Goal: Information Seeking & Learning: Learn about a topic

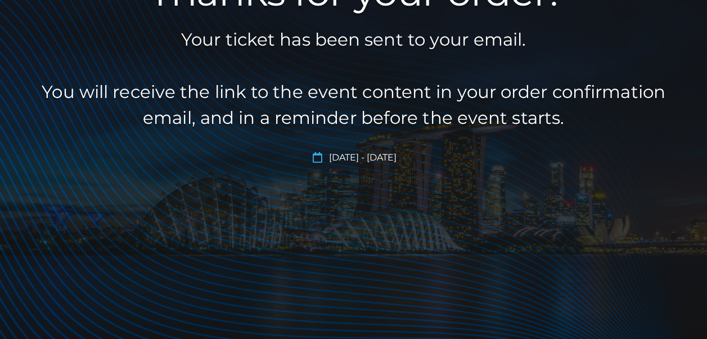
scroll to position [335, 0]
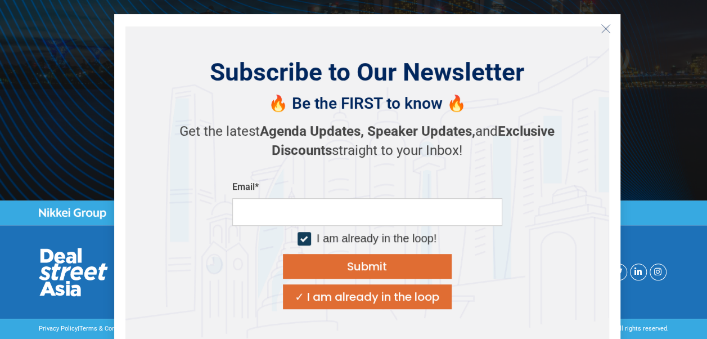
click at [443, 206] on input "email" at bounding box center [367, 212] width 270 height 28
type input "**********"
click at [494, 141] on p "Get the latest Agenda Updates, Speaker Updates, and Exclusive Discounts straigh…" at bounding box center [367, 141] width 394 height 38
click at [493, 256] on div "**********" at bounding box center [367, 245] width 270 height 128
click at [427, 237] on div "I am already in the loop!" at bounding box center [377, 238] width 120 height 14
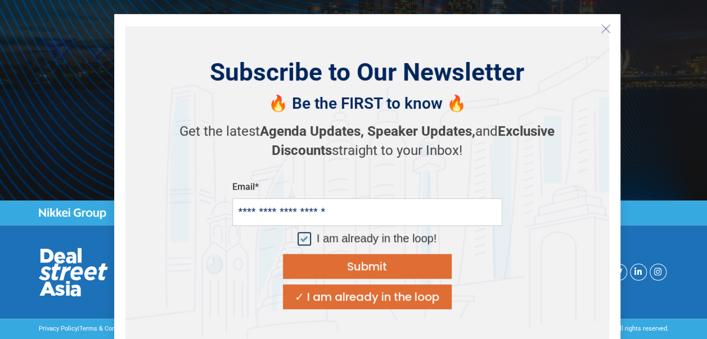
click at [403, 241] on div "I am already in the loop!" at bounding box center [377, 238] width 120 height 14
click at [407, 260] on button "Submit" at bounding box center [367, 266] width 169 height 25
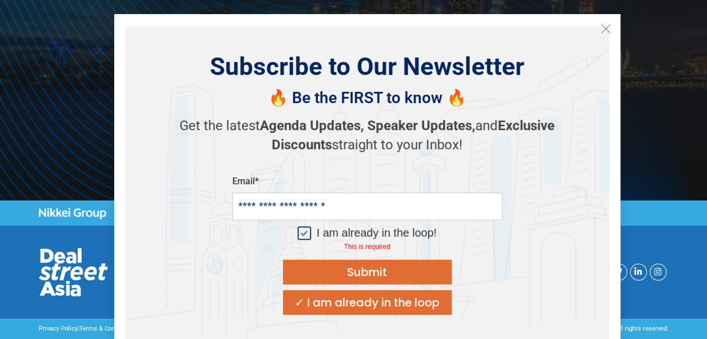
click at [398, 234] on div "I am already in the loop!" at bounding box center [377, 233] width 120 height 14
click at [406, 276] on button "Submit" at bounding box center [367, 271] width 169 height 25
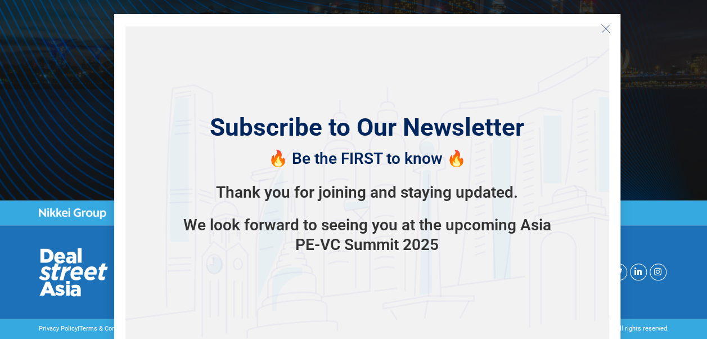
click at [607, 28] on icon "Close" at bounding box center [606, 29] width 10 height 10
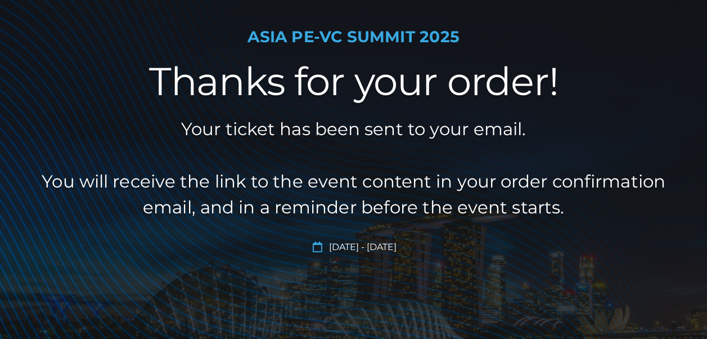
scroll to position [0, 0]
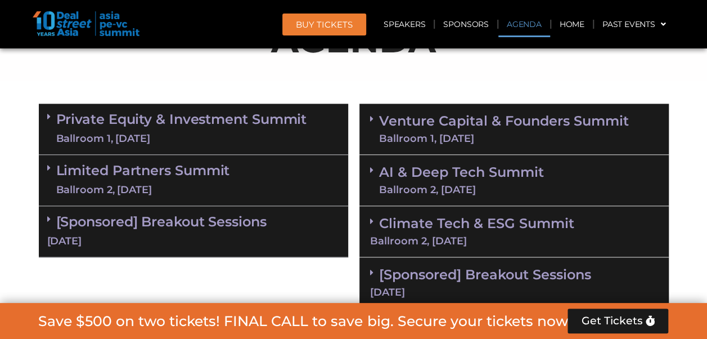
scroll to position [725, 0]
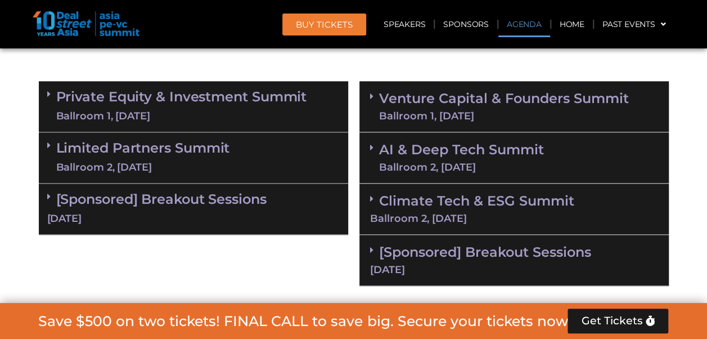
click at [161, 95] on link "Private Equity & Investment Summit Ballroom 1, [DATE]" at bounding box center [181, 106] width 251 height 34
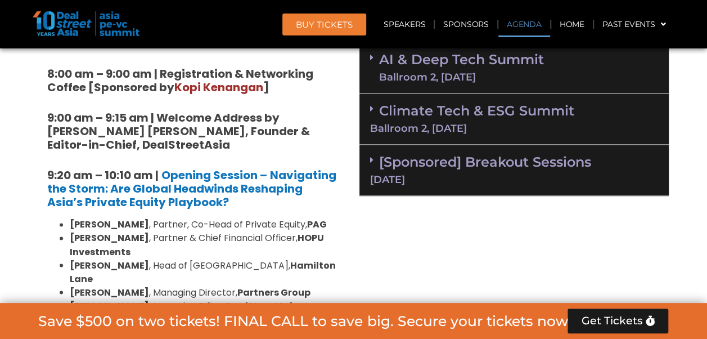
scroll to position [792, 0]
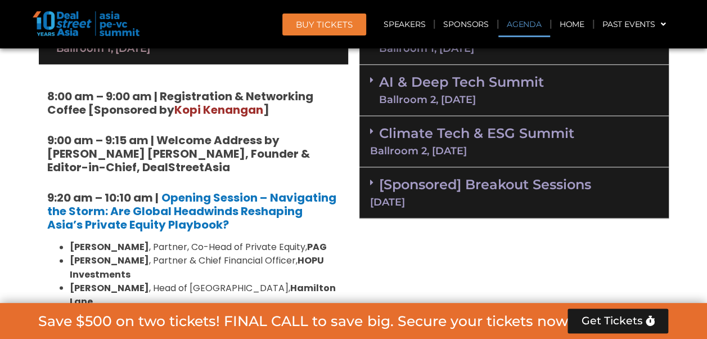
click at [331, 141] on h5 "9:00 am – 9:15 am | Welcome Address by [PERSON_NAME] [PERSON_NAME], Founder & E…" at bounding box center [193, 153] width 293 height 41
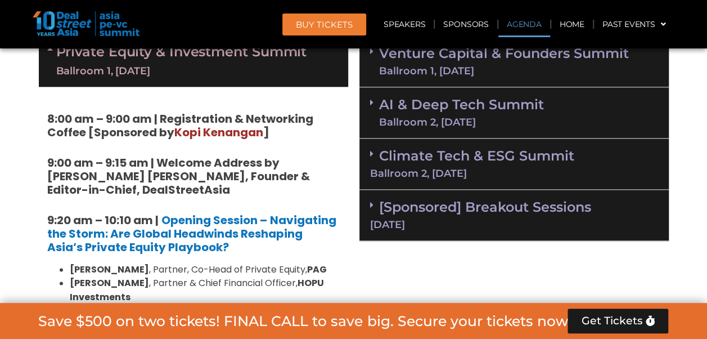
scroll to position [747, 0]
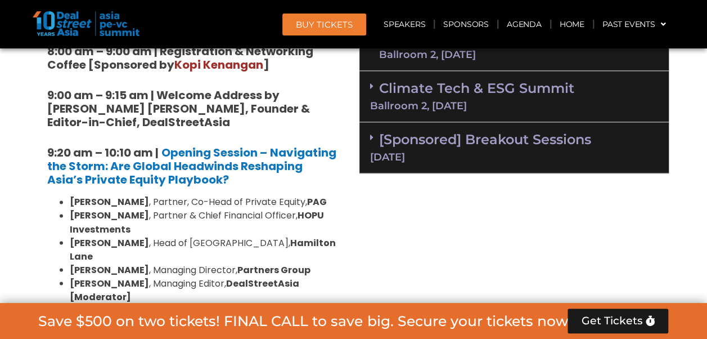
scroll to position [905, 0]
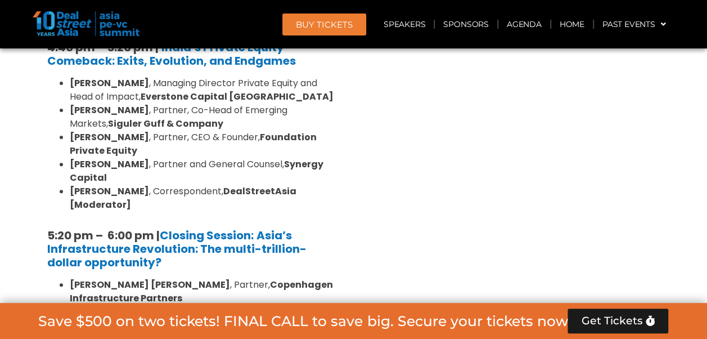
scroll to position [2255, 0]
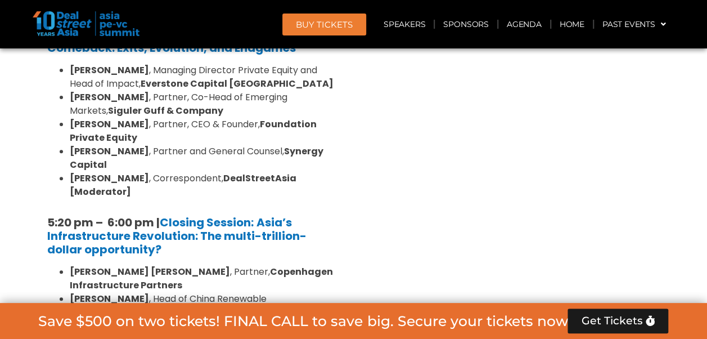
click at [451, 119] on div "Venture Capital & Founders​ Summit Ballroom 1, [DATE] 8:00 am – 9:00 am | Regis…" at bounding box center [514, 153] width 321 height 3216
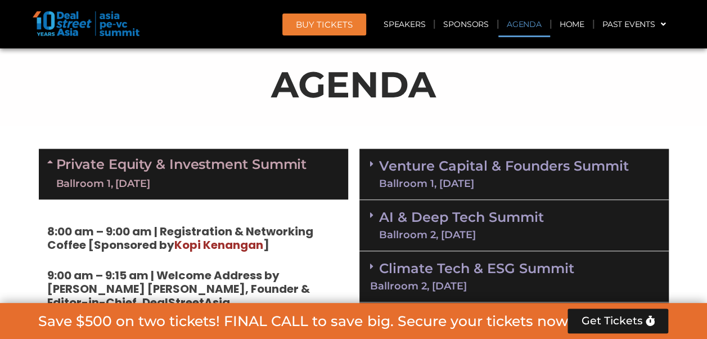
scroll to position [635, 0]
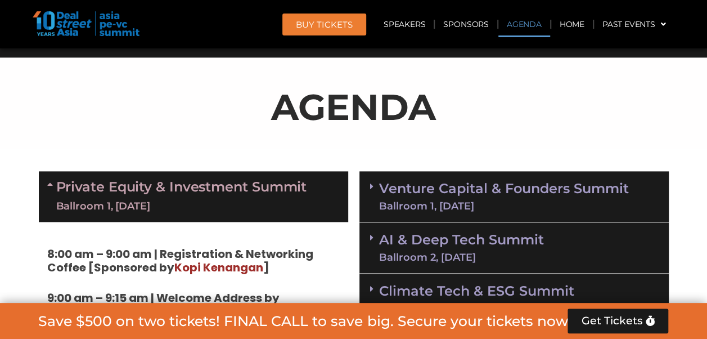
click at [253, 201] on div "Ballroom 1, [DATE]" at bounding box center [181, 206] width 251 height 14
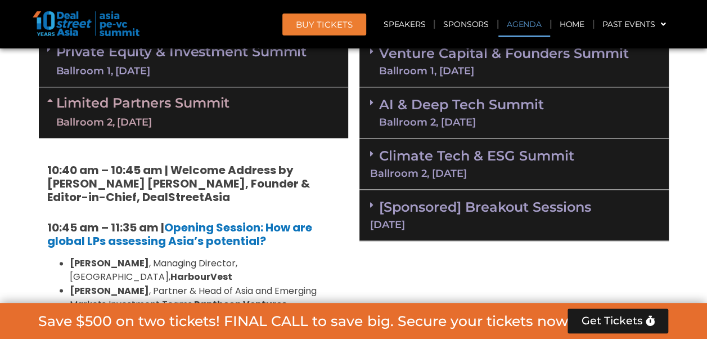
scroll to position [747, 0]
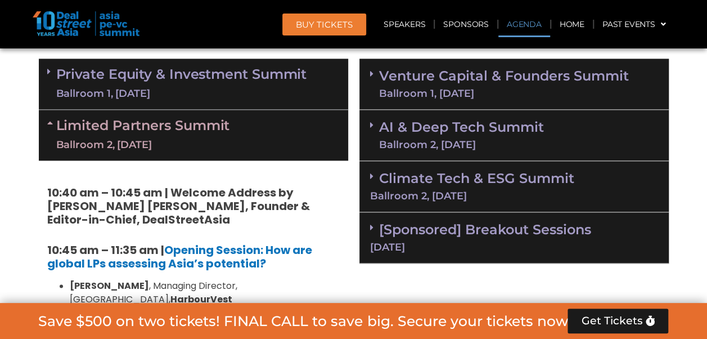
click at [169, 140] on div "Ballroom 2, [DATE]" at bounding box center [143, 145] width 174 height 14
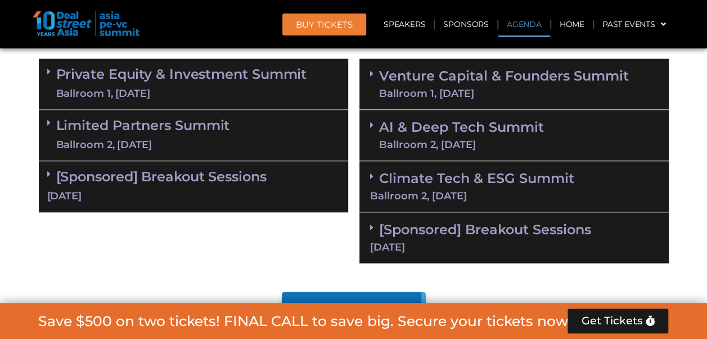
click at [169, 140] on div "Ballroom 2, [DATE]" at bounding box center [143, 145] width 174 height 14
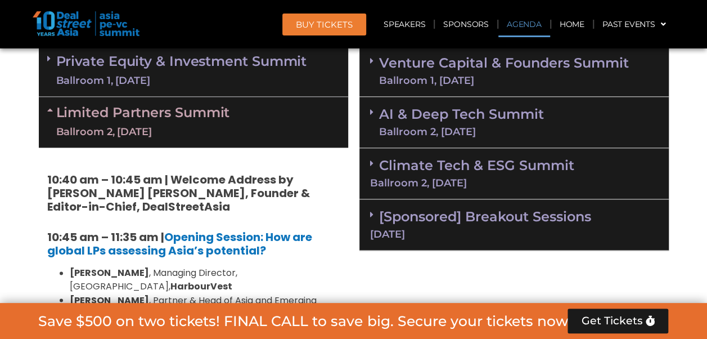
scroll to position [702, 0]
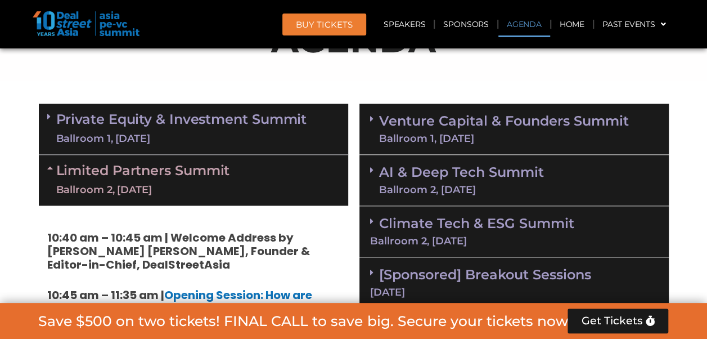
click at [222, 163] on link "Limited Partners [GEOGRAPHIC_DATA] 2, [DATE]" at bounding box center [143, 180] width 174 height 34
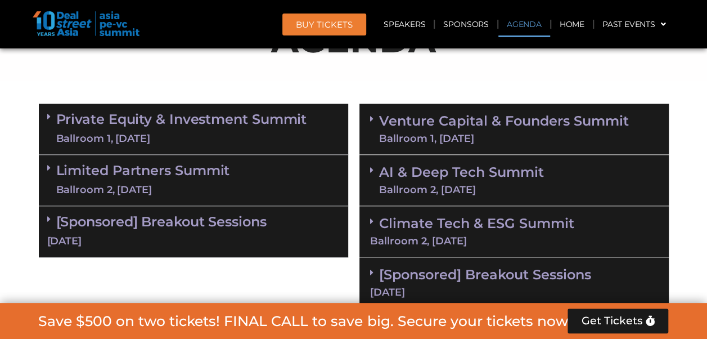
click at [203, 222] on link "[Sponsored] Breakout Sessions [DATE]" at bounding box center [193, 230] width 293 height 35
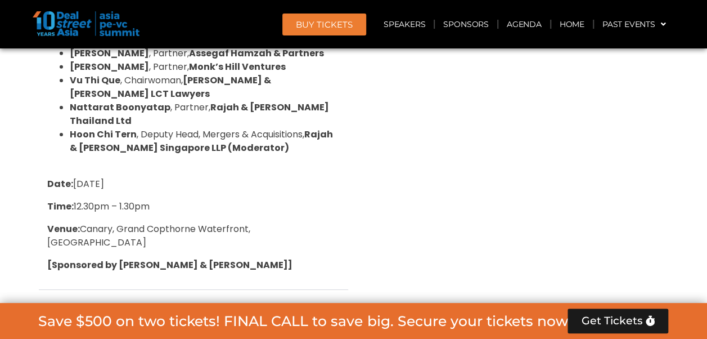
scroll to position [1738, 0]
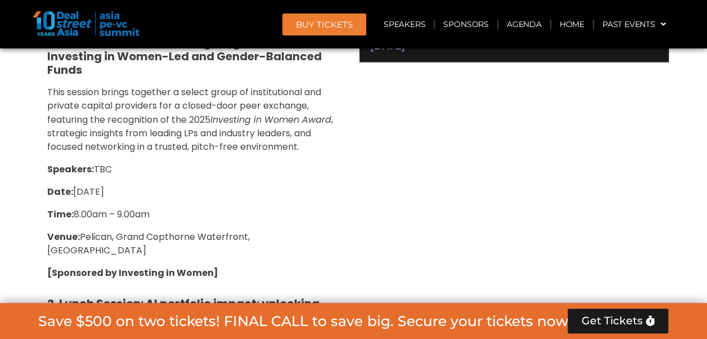
scroll to position [950, 0]
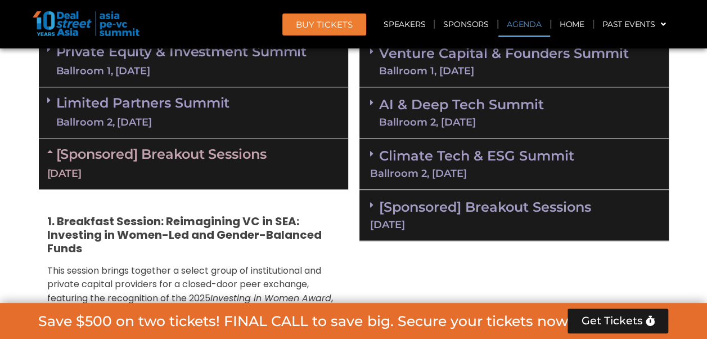
scroll to position [770, 0]
click at [295, 174] on div "[DATE]" at bounding box center [193, 174] width 293 height 14
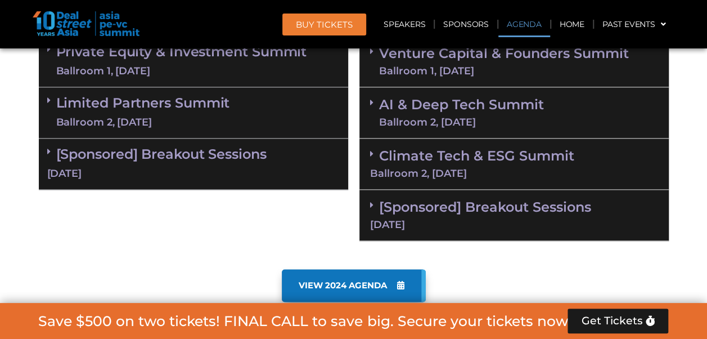
click at [288, 68] on div "Ballroom 1, [DATE]" at bounding box center [181, 71] width 251 height 14
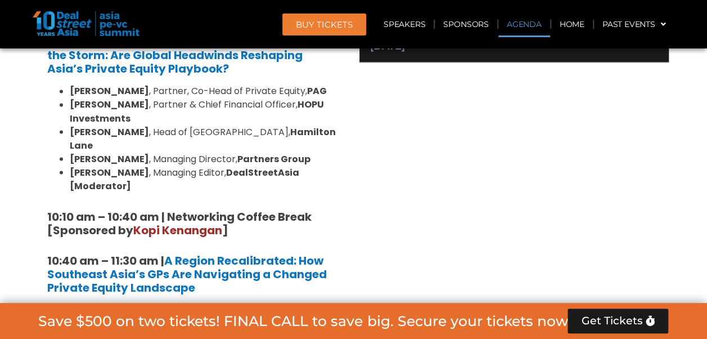
scroll to position [605, 0]
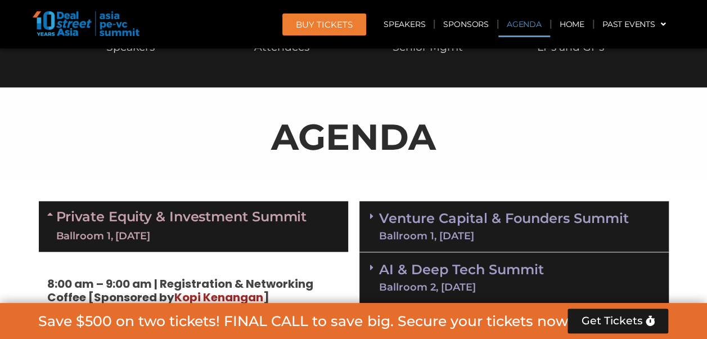
click at [306, 216] on link "Private Equity & Investment Summit Ballroom 1, [DATE]" at bounding box center [181, 226] width 251 height 34
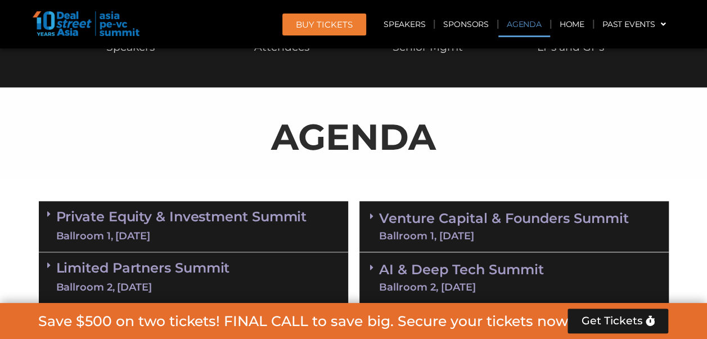
click at [698, 118] on section "AGENDA" at bounding box center [353, 132] width 707 height 91
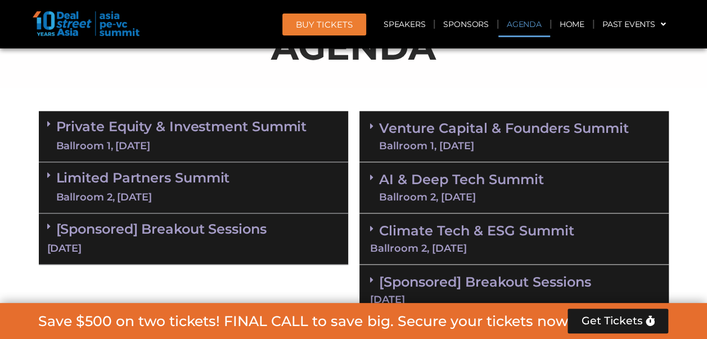
scroll to position [717, 0]
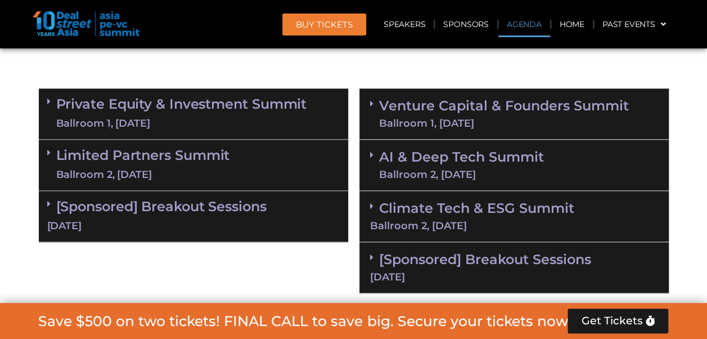
click at [627, 111] on link "Venture Capital & Founders​ Summit Ballroom 1, [DATE]" at bounding box center [504, 113] width 250 height 29
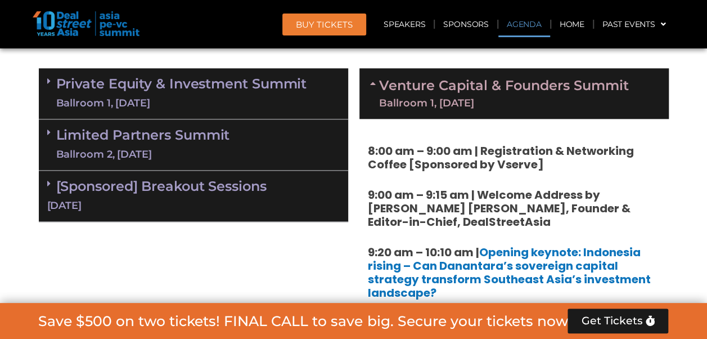
scroll to position [677, 0]
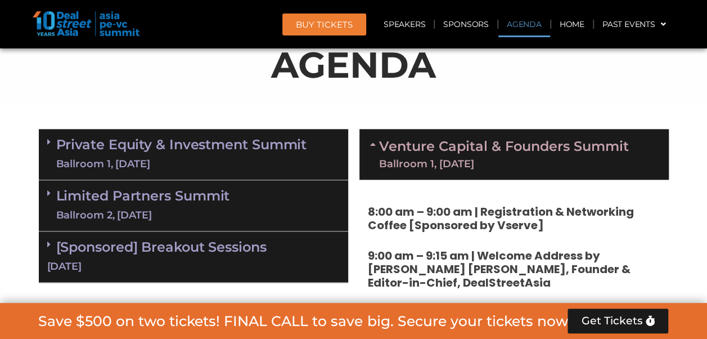
click at [603, 141] on link "Venture Capital & Founders​ Summit Ballroom 1, [DATE]" at bounding box center [504, 154] width 250 height 29
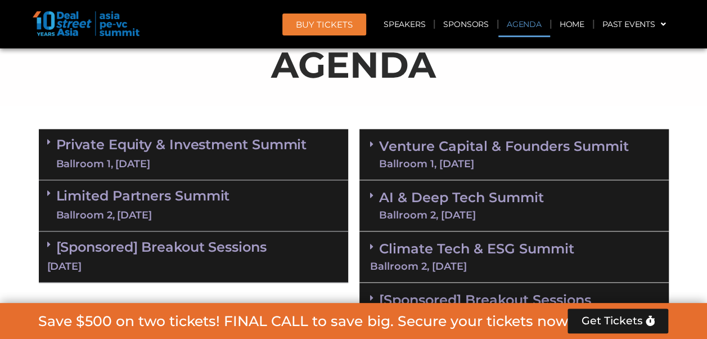
click at [685, 71] on section "AGENDA" at bounding box center [353, 60] width 707 height 91
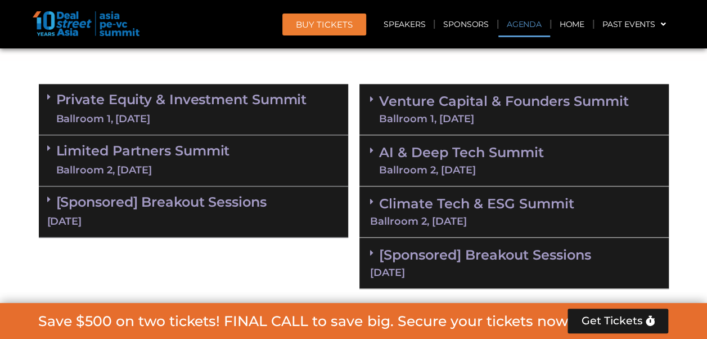
scroll to position [744, 0]
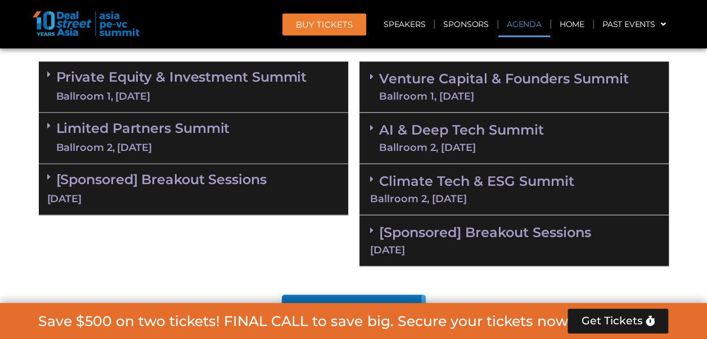
click at [560, 129] on div "AI & Deep Tech Summit Ballroom 2, [DATE]" at bounding box center [514, 138] width 309 height 51
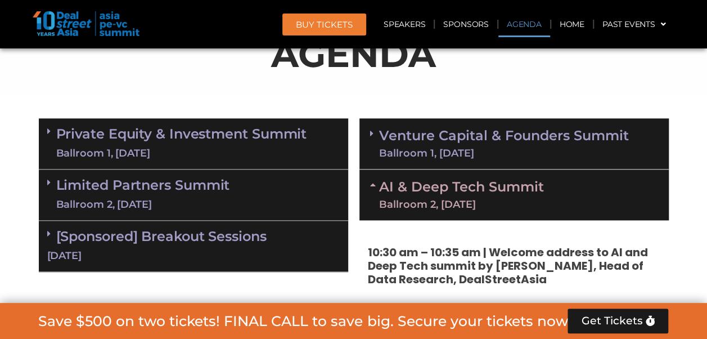
scroll to position [593, 0]
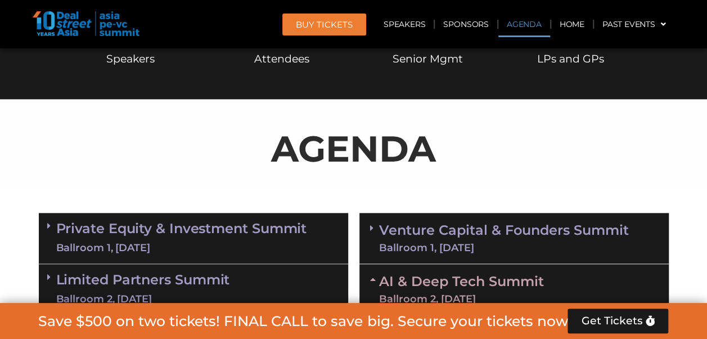
click at [511, 275] on link "AI & Deep Tech Summit Ballroom 2, [DATE]" at bounding box center [461, 289] width 165 height 29
click at [686, 145] on section "AGENDA" at bounding box center [353, 144] width 707 height 91
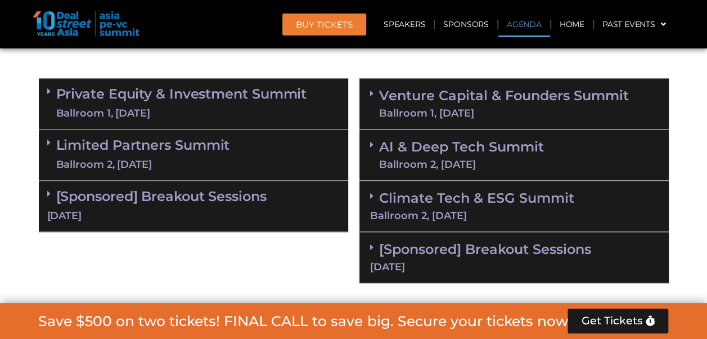
scroll to position [751, 0]
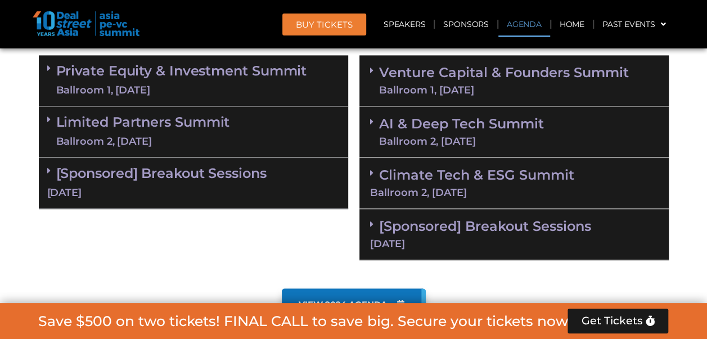
click at [564, 159] on div "Climate Tech & ESG Summit Ballroom 2, [DATE]" at bounding box center [514, 183] width 309 height 51
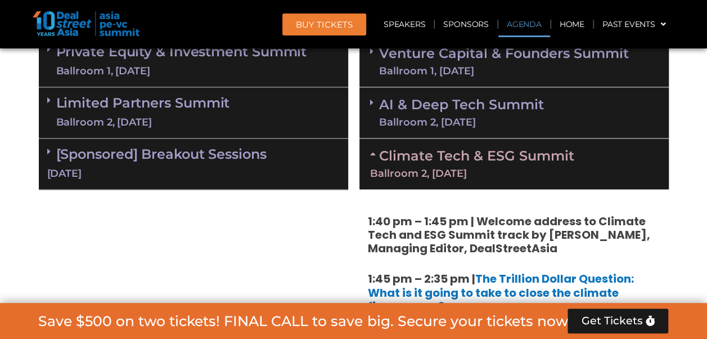
scroll to position [712, 0]
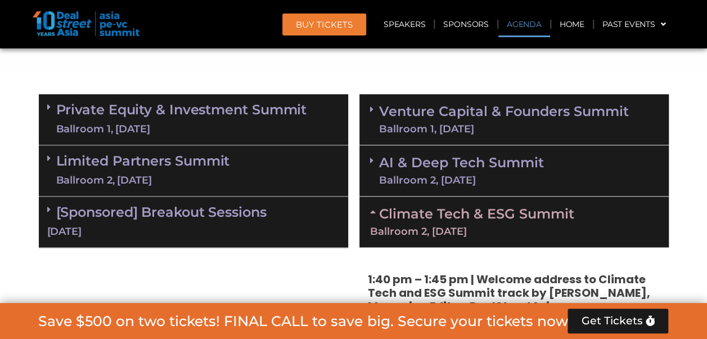
click at [537, 216] on link "Climate Tech & ESG Summit Ballroom 2, [DATE]" at bounding box center [514, 220] width 288 height 31
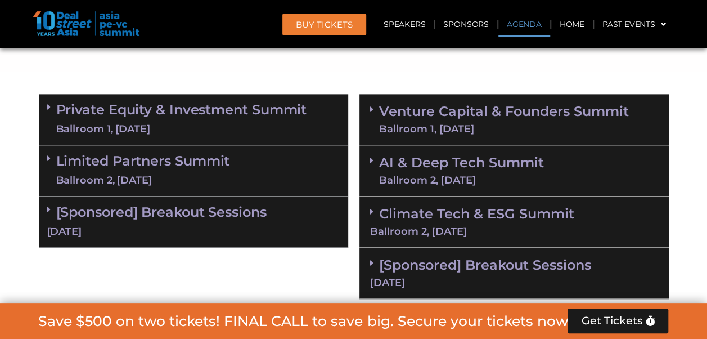
click at [680, 171] on section "Private Equity & Investment Summit Ballroom 1, [DATE] 8:00 am – 9:00 am | Regis…" at bounding box center [353, 196] width 707 height 216
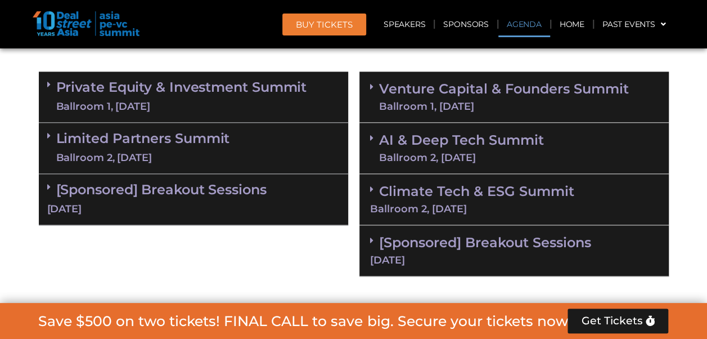
scroll to position [779, 0]
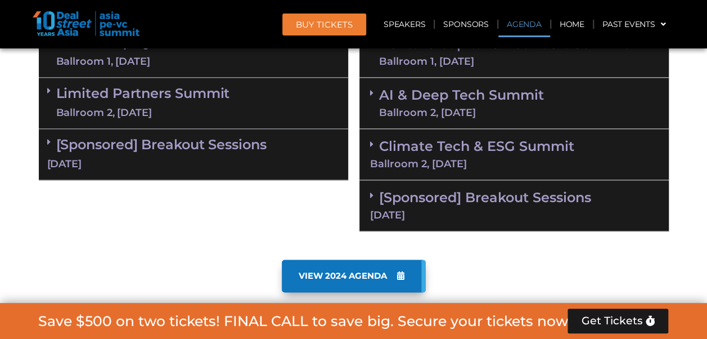
click at [572, 191] on link "[Sponsored] Breakout Sessions [DATE]" at bounding box center [514, 204] width 288 height 31
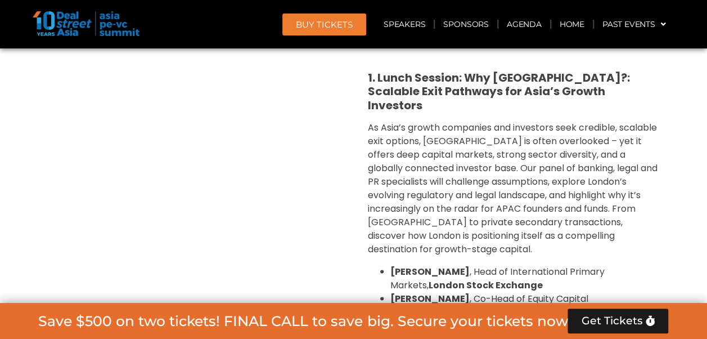
scroll to position [841, 0]
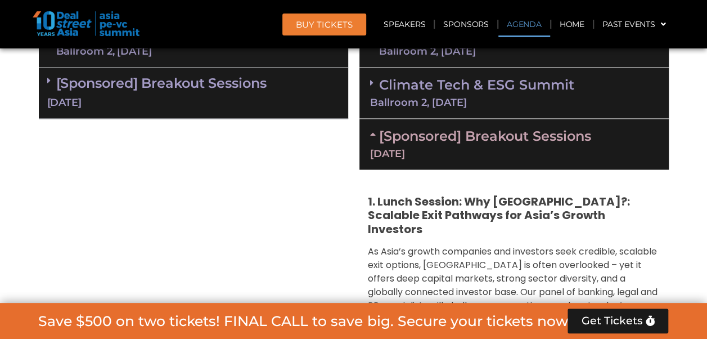
click at [592, 141] on link "[Sponsored] Breakout Sessions [DATE]" at bounding box center [514, 143] width 288 height 31
